Goal: Transaction & Acquisition: Purchase product/service

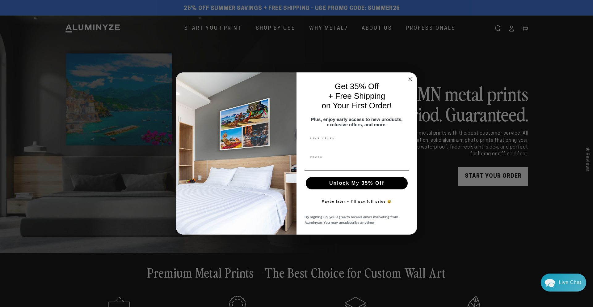
click at [411, 78] on icon "Close dialog" at bounding box center [410, 79] width 3 height 3
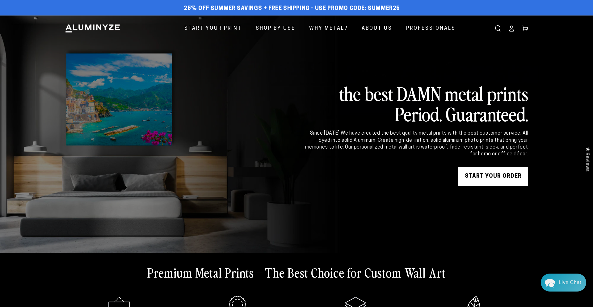
click at [514, 29] on icon at bounding box center [512, 28] width 6 height 6
click at [490, 170] on link "START YOUR Order" at bounding box center [494, 176] width 70 height 19
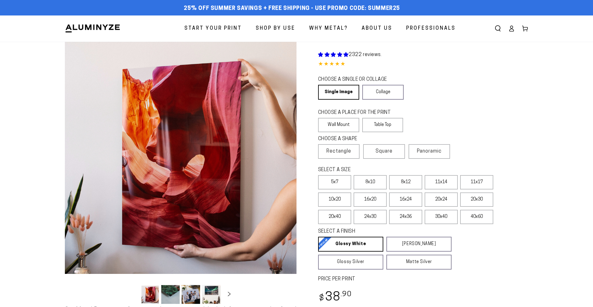
select select "**********"
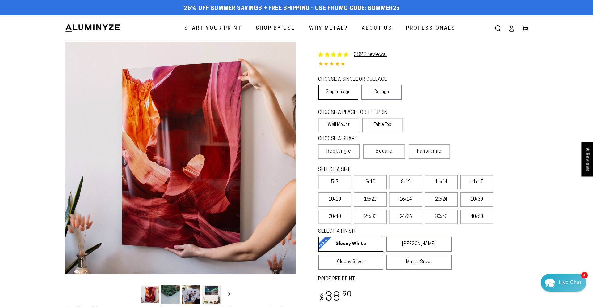
click at [338, 91] on link "Single Image" at bounding box center [338, 92] width 40 height 15
click at [346, 121] on label "Wall Mount" at bounding box center [338, 125] width 41 height 14
click at [341, 151] on span "Rectangle" at bounding box center [339, 150] width 25 height 7
click at [413, 181] on label "8x12" at bounding box center [405, 182] width 33 height 14
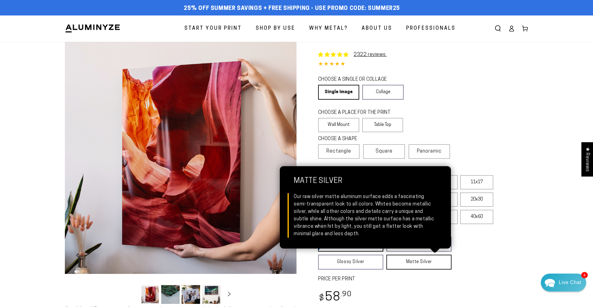
click at [423, 259] on link "Matte Silver Matte Silver Our raw silver matte aluminum surface adds a fascinat…" at bounding box center [419, 261] width 65 height 15
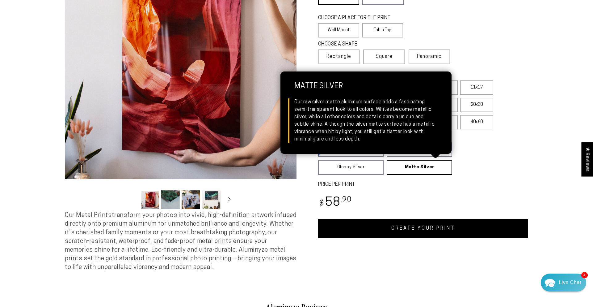
scroll to position [132, 0]
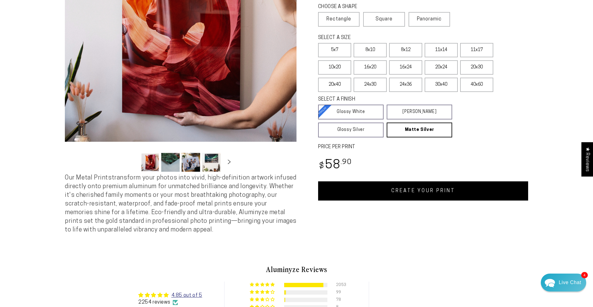
click at [421, 194] on link "CREATE YOUR PRINT" at bounding box center [423, 190] width 210 height 19
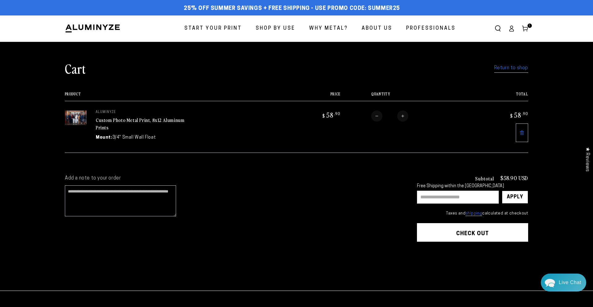
click at [426, 196] on input "text" at bounding box center [458, 196] width 82 height 13
type input "********"
click at [522, 196] on div "Apply" at bounding box center [515, 197] width 16 height 12
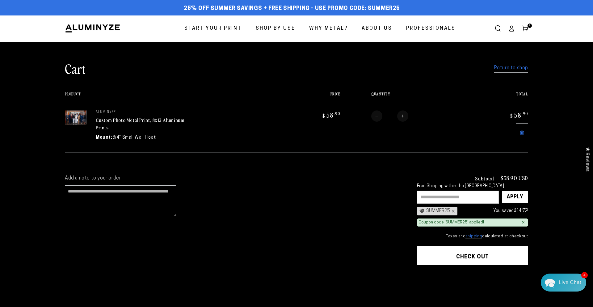
click at [496, 66] on link "Return to shop" at bounding box center [511, 68] width 34 height 9
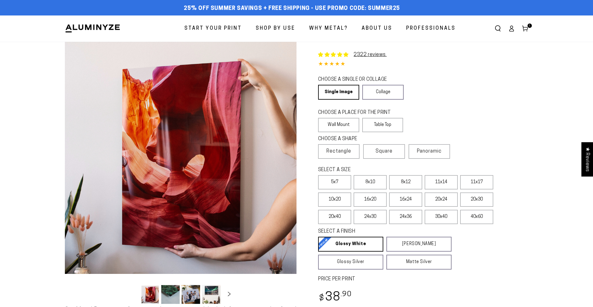
select select "**********"
click at [404, 180] on label "8x12" at bounding box center [405, 182] width 33 height 14
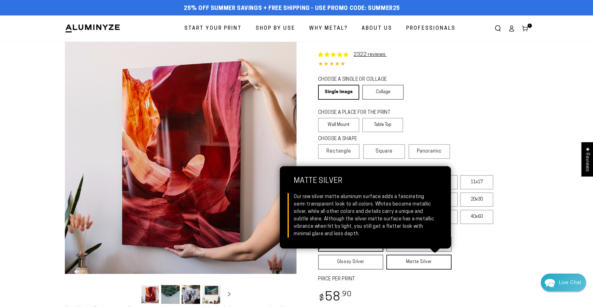
click at [408, 261] on link "Matte Silver Matte Silver Our raw silver matte aluminum surface adds a fascinat…" at bounding box center [419, 261] width 65 height 15
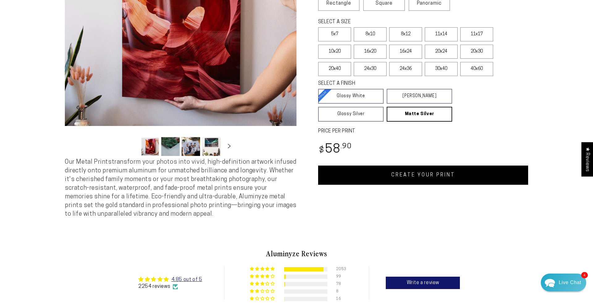
click at [433, 176] on link "CREATE YOUR PRINT" at bounding box center [423, 174] width 210 height 19
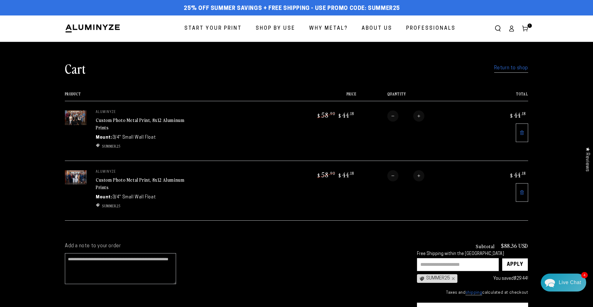
click at [496, 69] on link "Return to shop" at bounding box center [511, 68] width 34 height 9
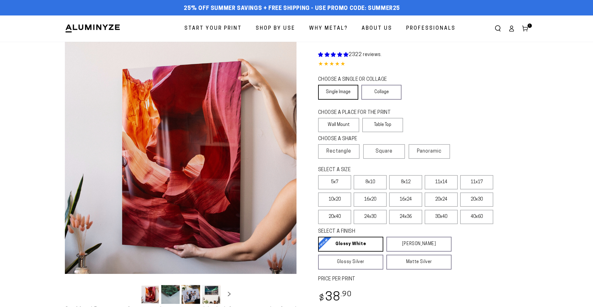
select select "**********"
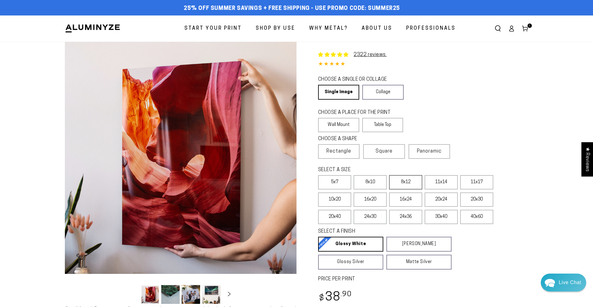
click at [400, 184] on label "8x12" at bounding box center [405, 182] width 33 height 14
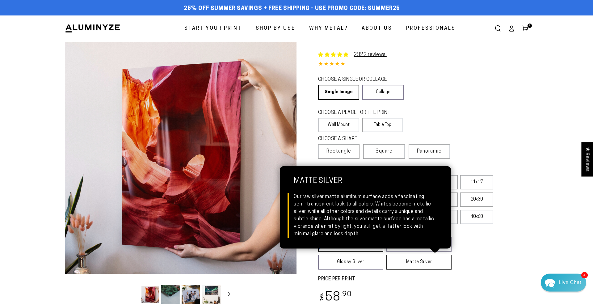
click at [409, 267] on link "Matte Silver Matte Silver Our raw silver matte aluminum surface adds a fascinat…" at bounding box center [419, 261] width 65 height 15
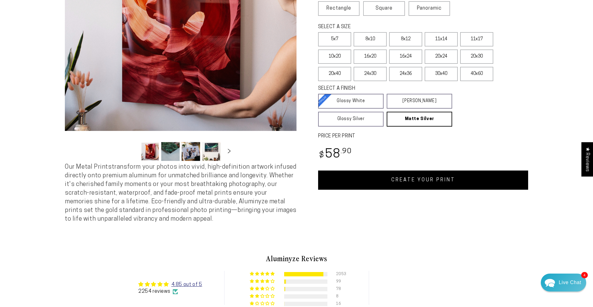
scroll to position [159, 0]
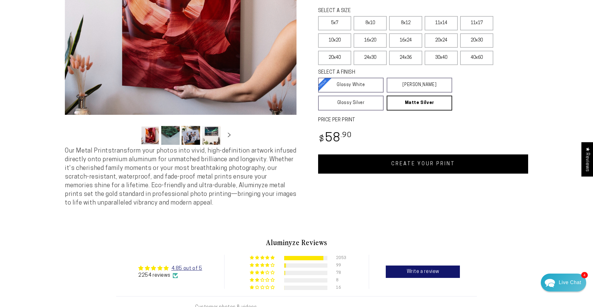
click at [434, 163] on link "CREATE YOUR PRINT" at bounding box center [423, 163] width 210 height 19
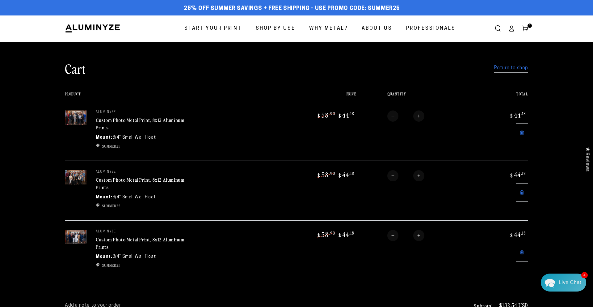
click at [514, 69] on link "Return to shop" at bounding box center [511, 68] width 34 height 9
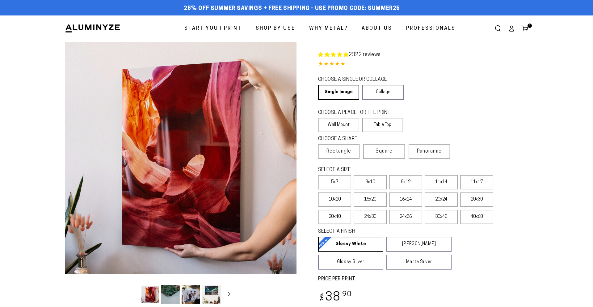
select select "**********"
click at [405, 181] on label "8x12" at bounding box center [405, 182] width 33 height 14
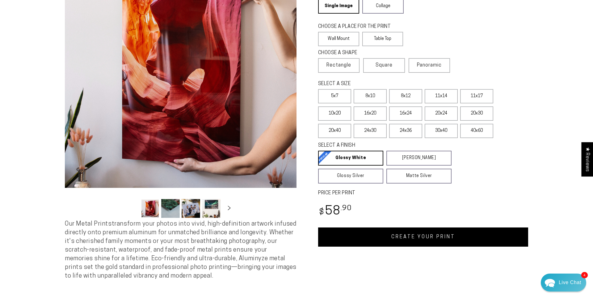
scroll to position [91, 0]
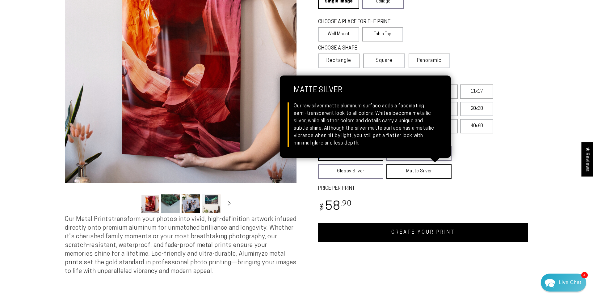
click at [426, 174] on link "Matte Silver Matte Silver Our raw silver matte aluminum surface adds a fascinat…" at bounding box center [419, 171] width 65 height 15
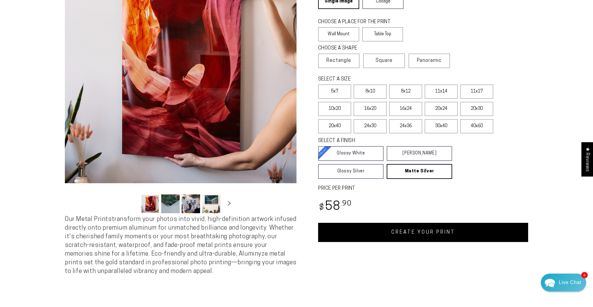
click at [427, 231] on link "CREATE YOUR PRINT" at bounding box center [423, 231] width 210 height 19
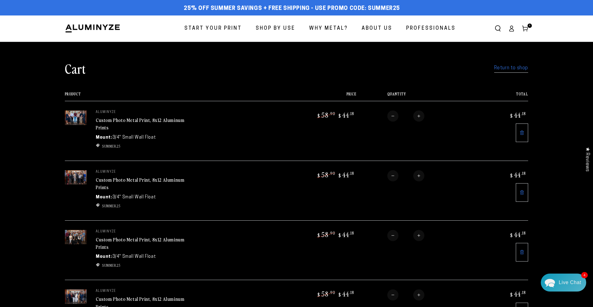
click at [500, 68] on link "Return to shop" at bounding box center [511, 68] width 34 height 9
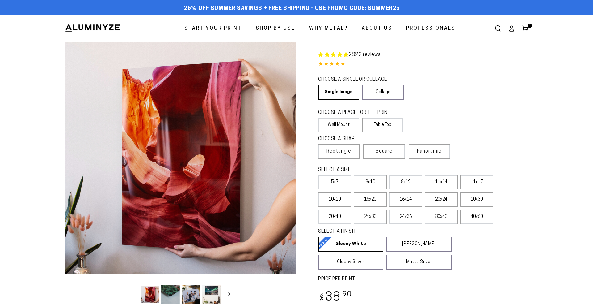
select select "**********"
click at [405, 180] on label "8x12" at bounding box center [405, 182] width 33 height 14
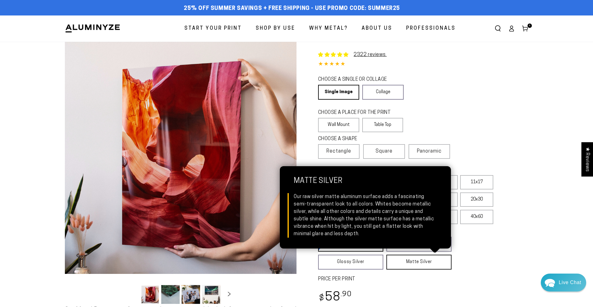
click at [416, 262] on link "Matte Silver Matte Silver Our raw silver matte aluminum surface adds a fascinat…" at bounding box center [419, 261] width 65 height 15
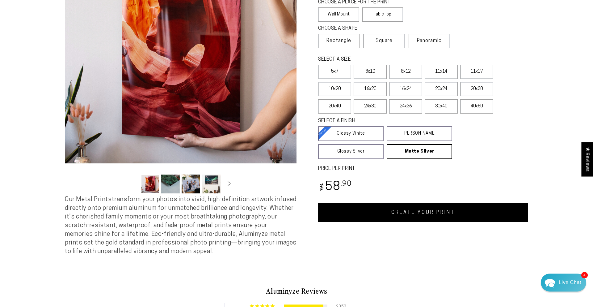
scroll to position [118, 0]
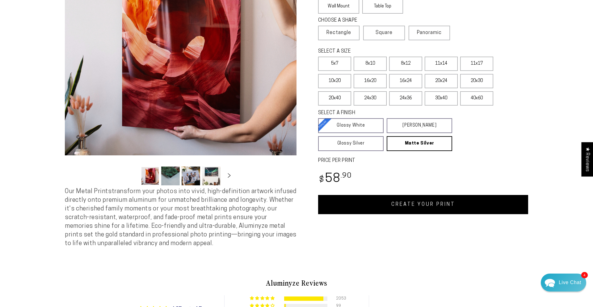
click at [431, 204] on link "CREATE YOUR PRINT" at bounding box center [423, 204] width 210 height 19
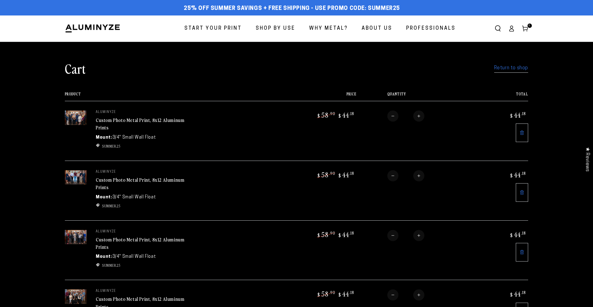
click at [520, 71] on link "Return to shop" at bounding box center [511, 68] width 34 height 9
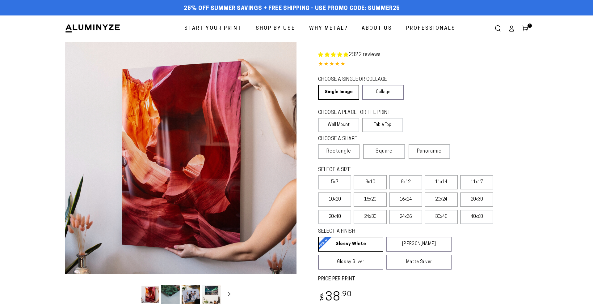
select select "**********"
click at [404, 184] on label "8x12" at bounding box center [405, 182] width 33 height 14
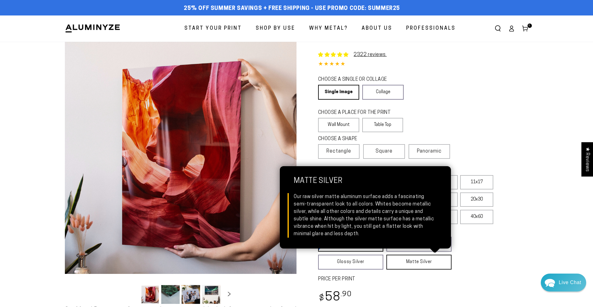
click at [401, 265] on link "Matte Silver Matte Silver Our raw silver matte aluminum surface adds a fascinat…" at bounding box center [419, 261] width 65 height 15
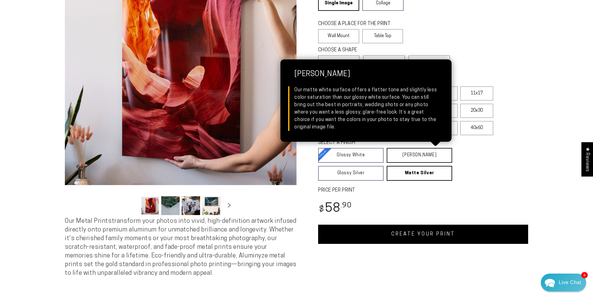
scroll to position [98, 0]
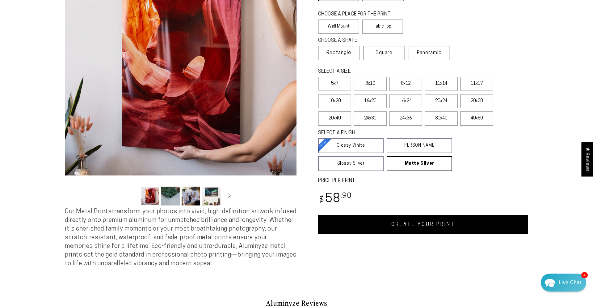
click at [436, 224] on link "CREATE YOUR PRINT" at bounding box center [423, 224] width 210 height 19
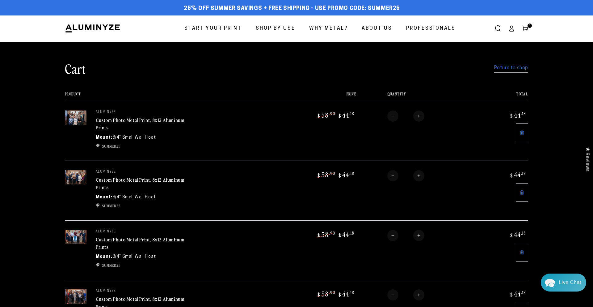
click at [519, 69] on link "Return to shop" at bounding box center [511, 68] width 34 height 9
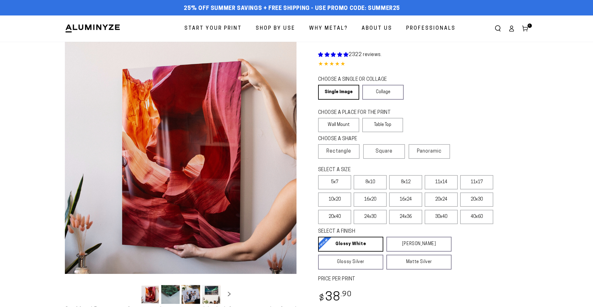
select select "**********"
click at [407, 180] on label "8x12" at bounding box center [405, 182] width 33 height 14
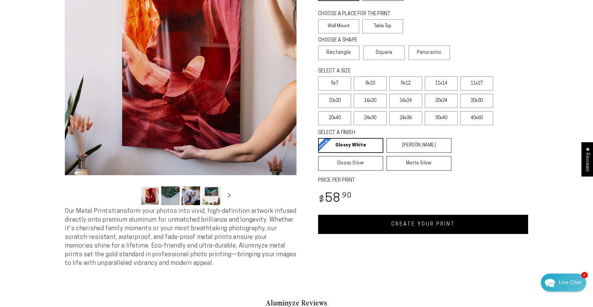
click at [431, 224] on link "CREATE YOUR PRINT" at bounding box center [423, 223] width 210 height 19
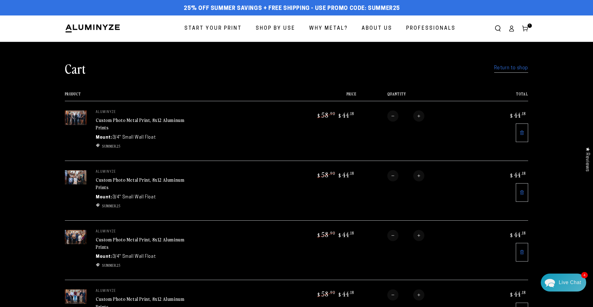
click at [501, 66] on link "Return to shop" at bounding box center [511, 68] width 34 height 9
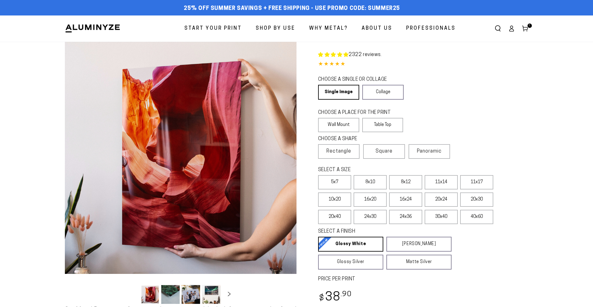
select select "**********"
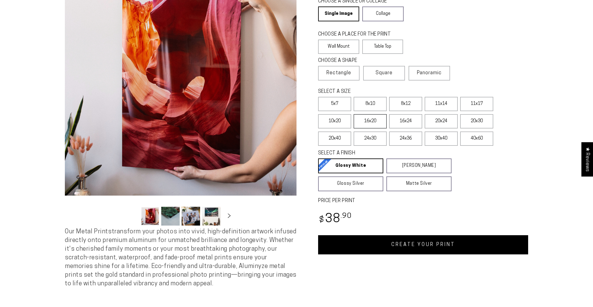
scroll to position [110, 0]
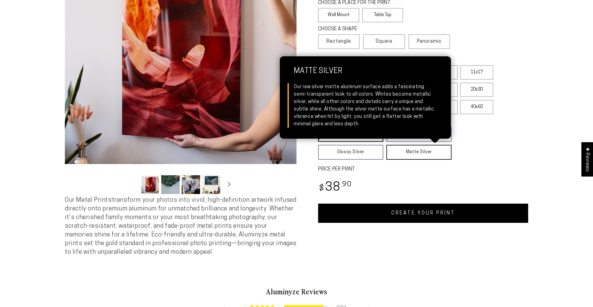
click at [424, 155] on link "Matte Silver Matte Silver Our raw silver matte aluminum surface adds a fascinat…" at bounding box center [419, 152] width 65 height 15
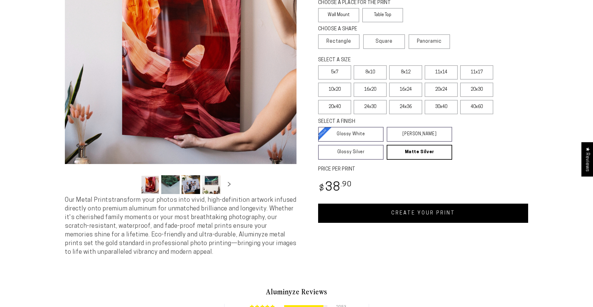
scroll to position [0, 0]
click at [409, 214] on link "CREATE YOUR PRINT" at bounding box center [423, 212] width 210 height 19
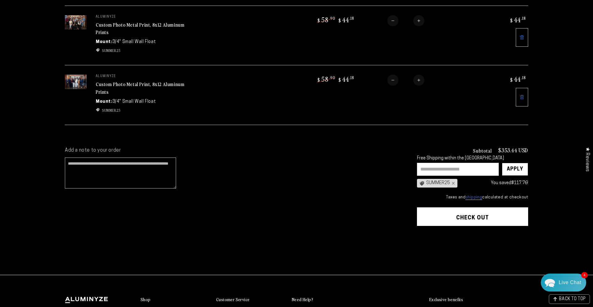
scroll to position [455, 0]
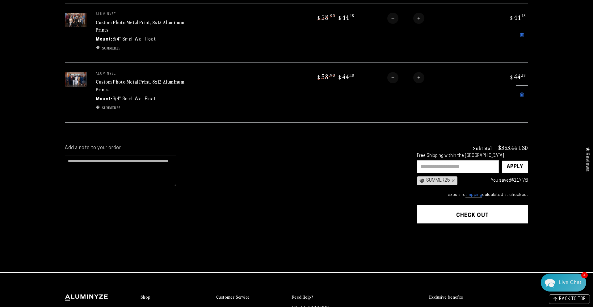
click at [463, 213] on button "Check out" at bounding box center [472, 214] width 111 height 19
